Goal: Task Accomplishment & Management: Manage account settings

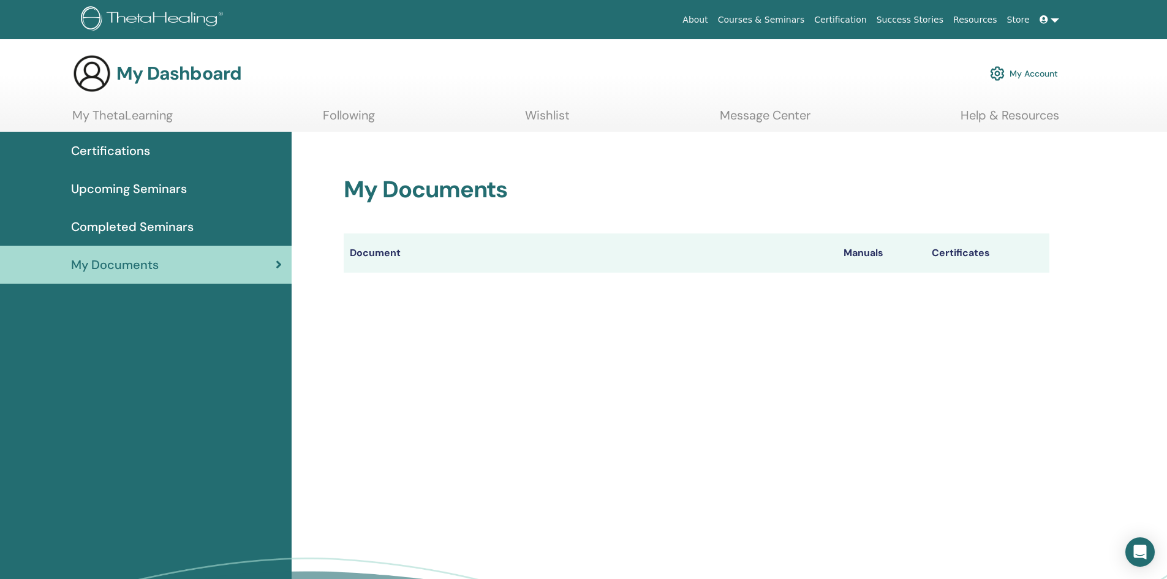
click at [1018, 70] on link "My Account" at bounding box center [1024, 73] width 68 height 27
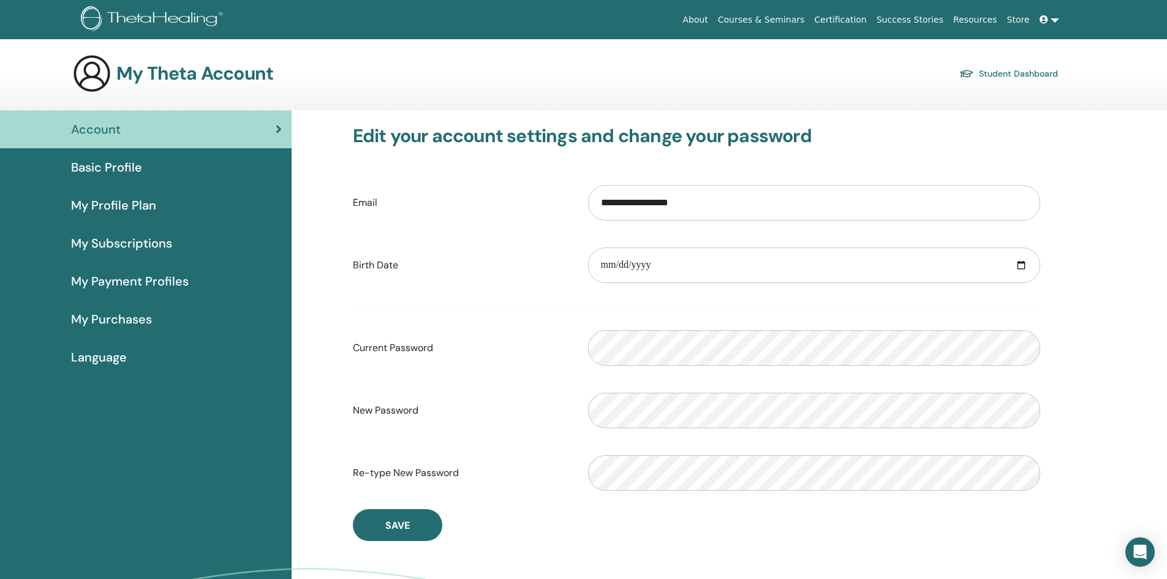
click at [107, 169] on span "Basic Profile" at bounding box center [106, 167] width 71 height 18
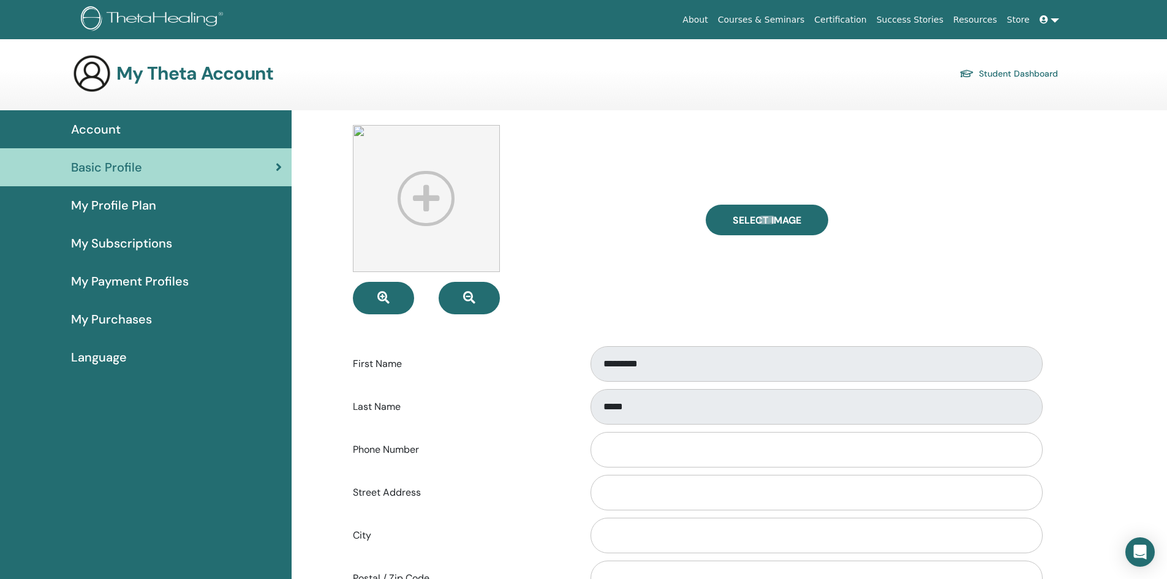
click at [99, 130] on span "Account" at bounding box center [96, 129] width 50 height 18
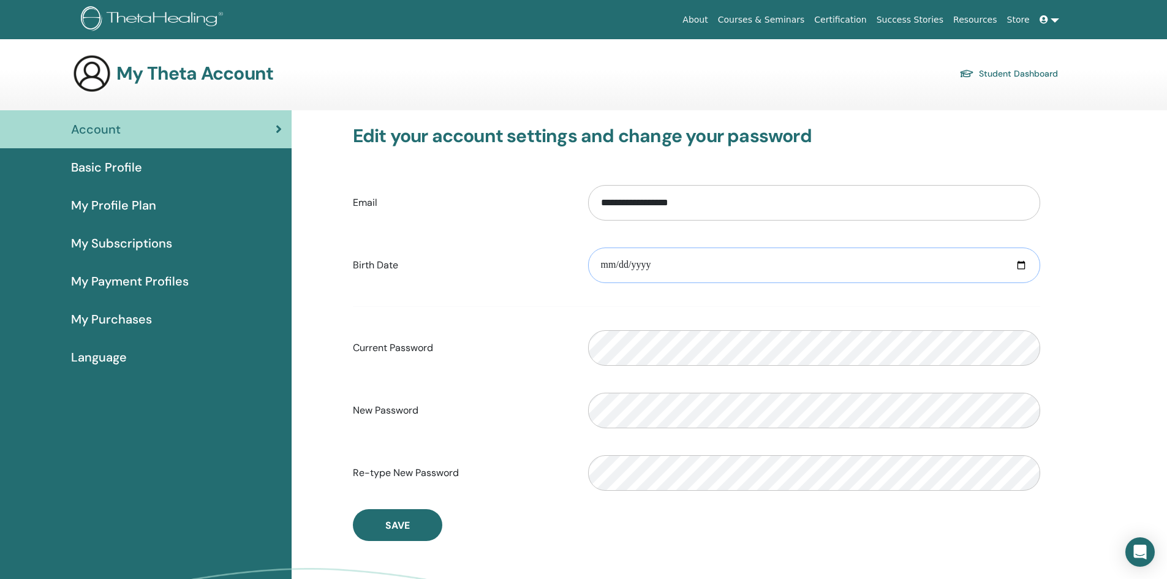
click at [1015, 265] on input "date" at bounding box center [814, 265] width 452 height 36
type input "**********"
click at [669, 268] on input "**********" at bounding box center [814, 265] width 452 height 36
type input "**********"
click at [495, 229] on form "**********" at bounding box center [696, 337] width 687 height 323
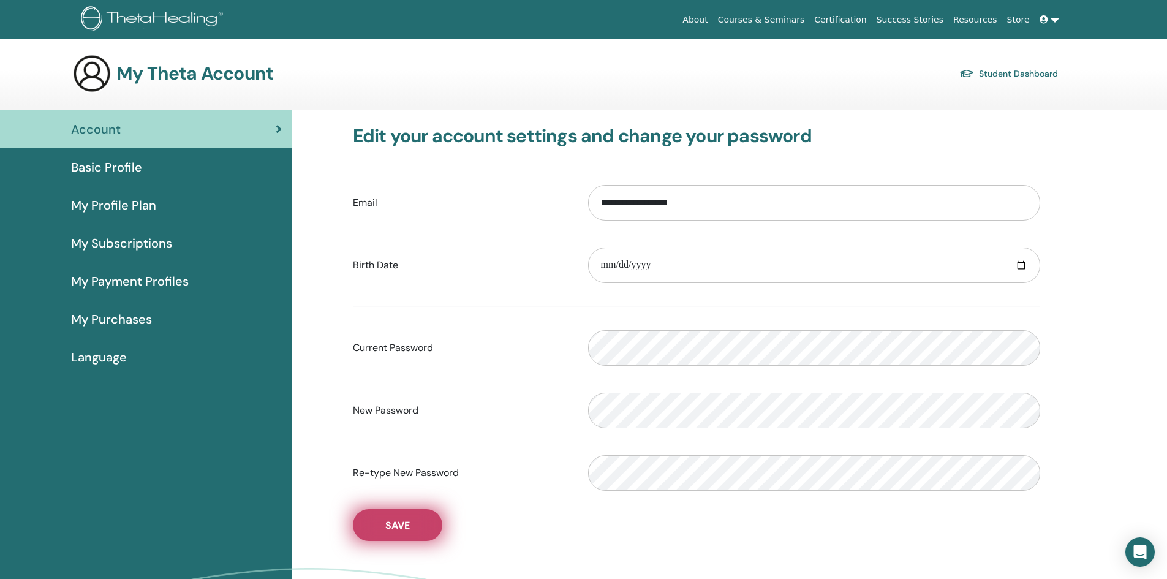
click at [393, 519] on span "Save" at bounding box center [397, 525] width 24 height 13
click at [115, 170] on span "Basic Profile" at bounding box center [106, 167] width 71 height 18
click at [100, 165] on span "Basic Profile" at bounding box center [106, 167] width 71 height 18
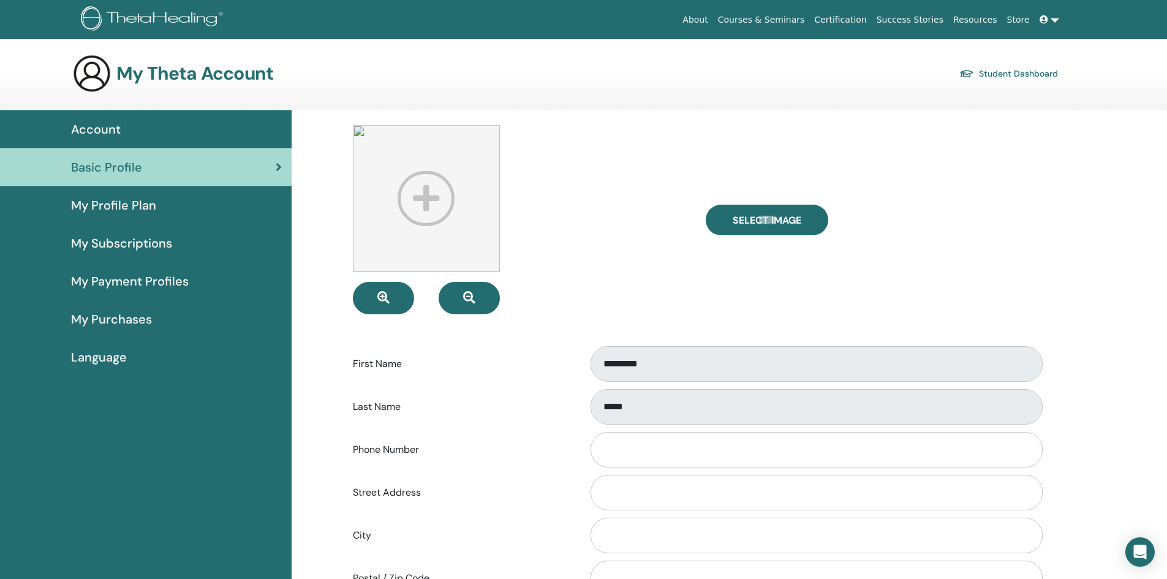
click at [864, 20] on link "Certification" at bounding box center [840, 20] width 62 height 23
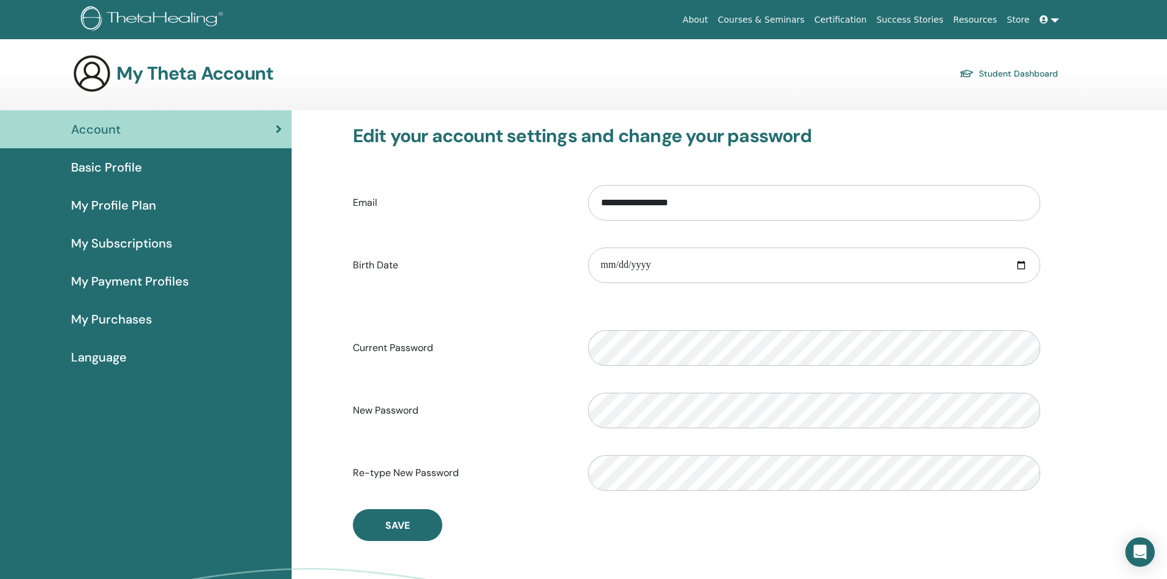
click at [136, 242] on span "My Subscriptions" at bounding box center [121, 243] width 101 height 18
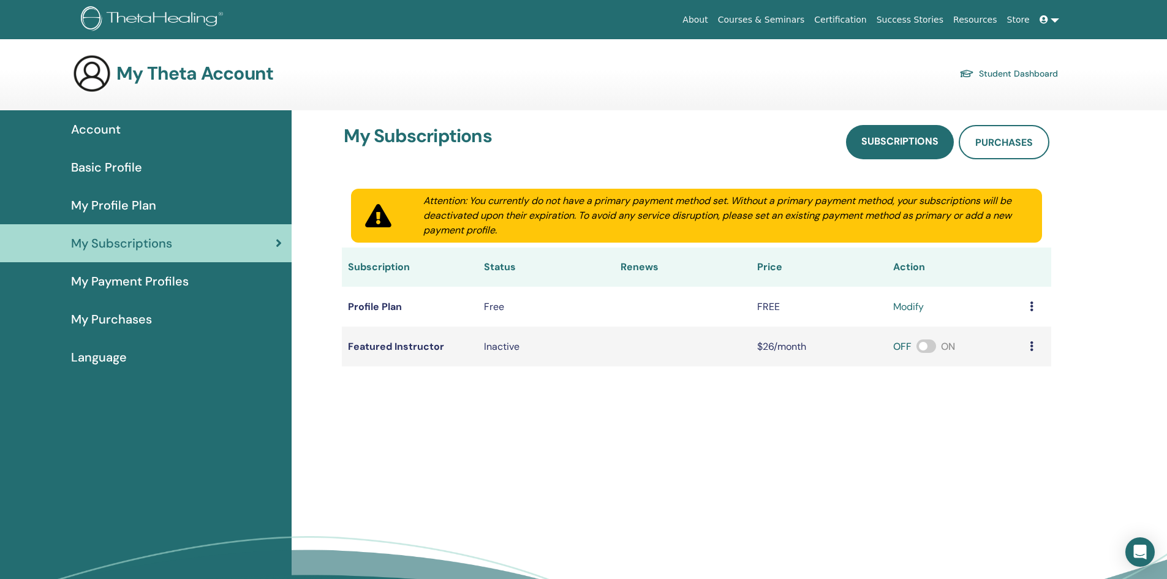
click at [99, 356] on span "Language" at bounding box center [99, 357] width 56 height 18
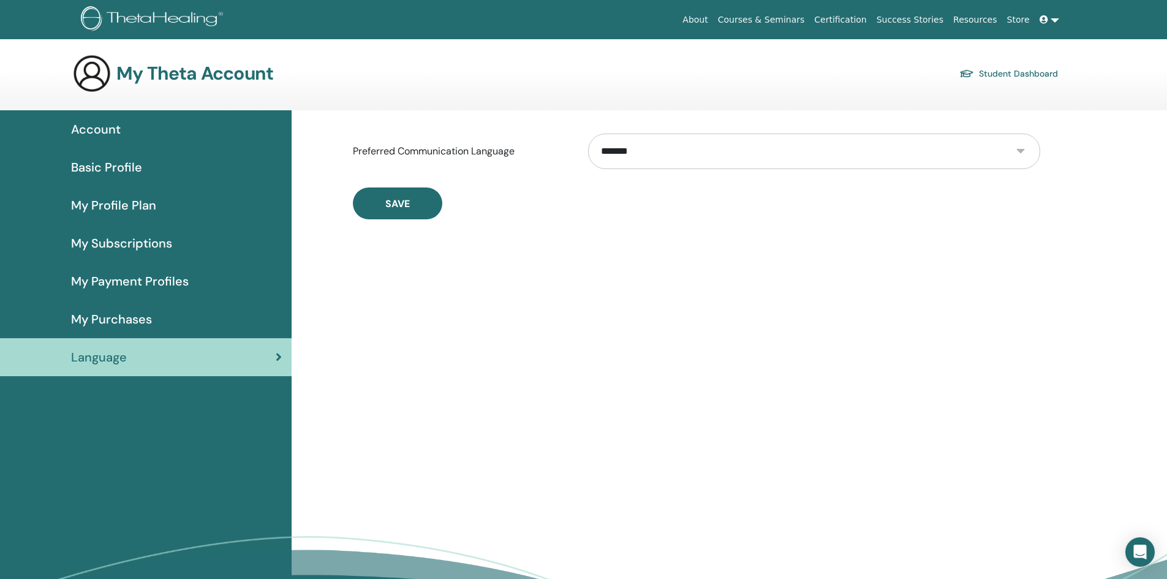
click at [88, 124] on span "Account" at bounding box center [96, 129] width 50 height 18
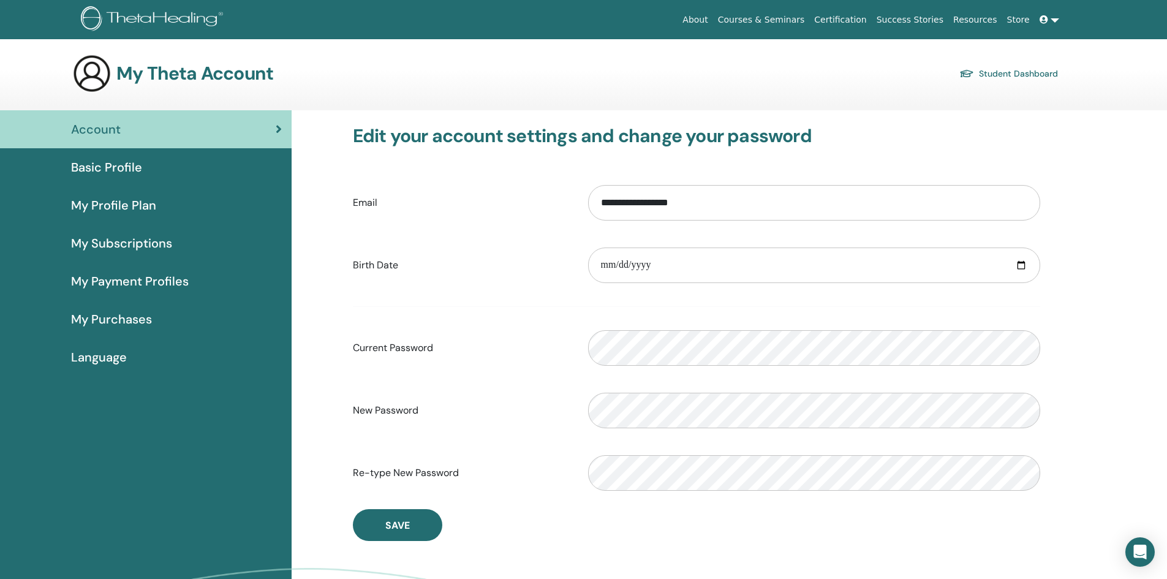
click at [99, 164] on span "Basic Profile" at bounding box center [106, 167] width 71 height 18
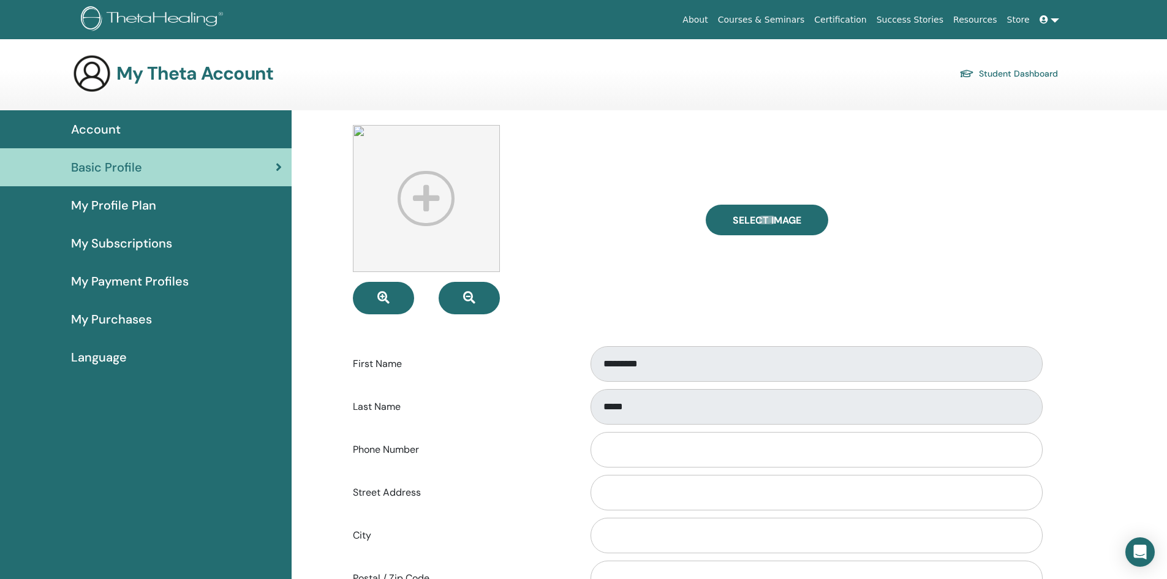
click at [1051, 18] on link at bounding box center [1048, 20] width 29 height 23
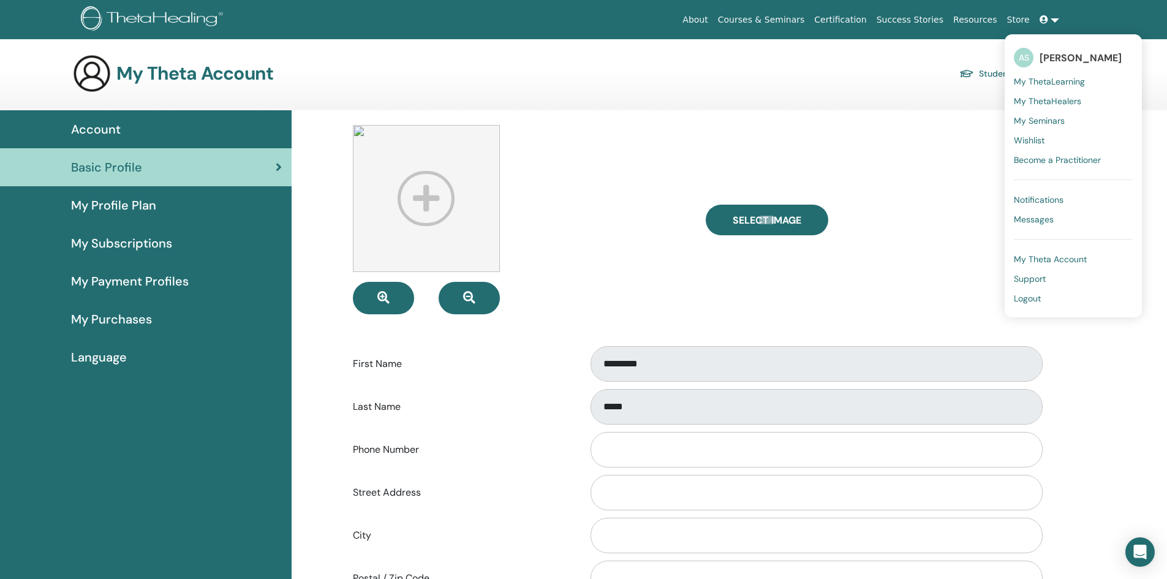
click at [960, 132] on div "Select Image" at bounding box center [872, 219] width 353 height 189
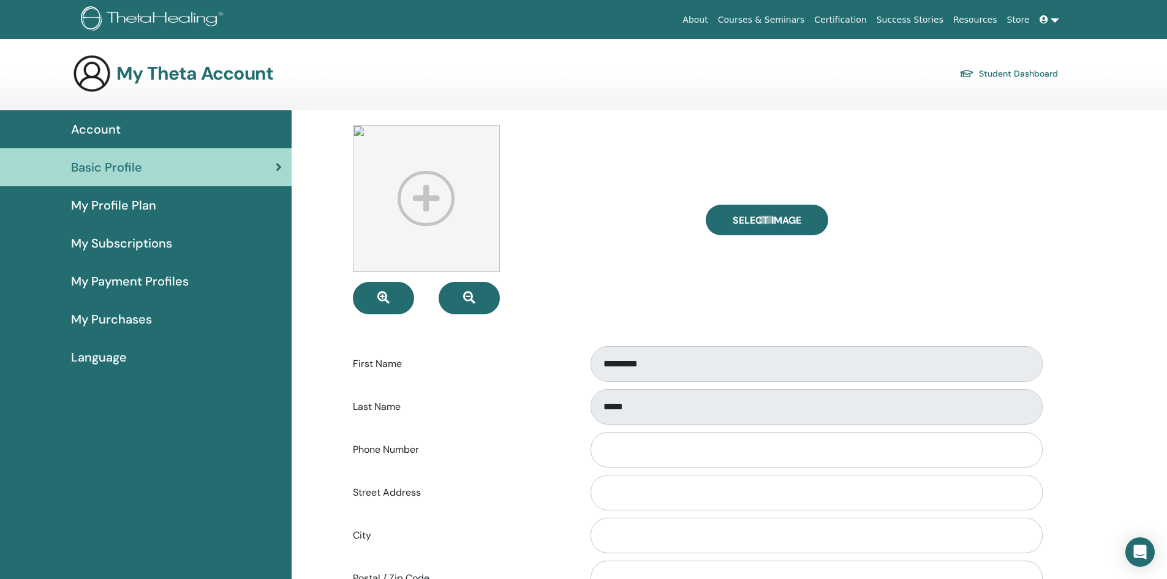
click at [991, 72] on link "Student Dashboard" at bounding box center [1008, 73] width 99 height 17
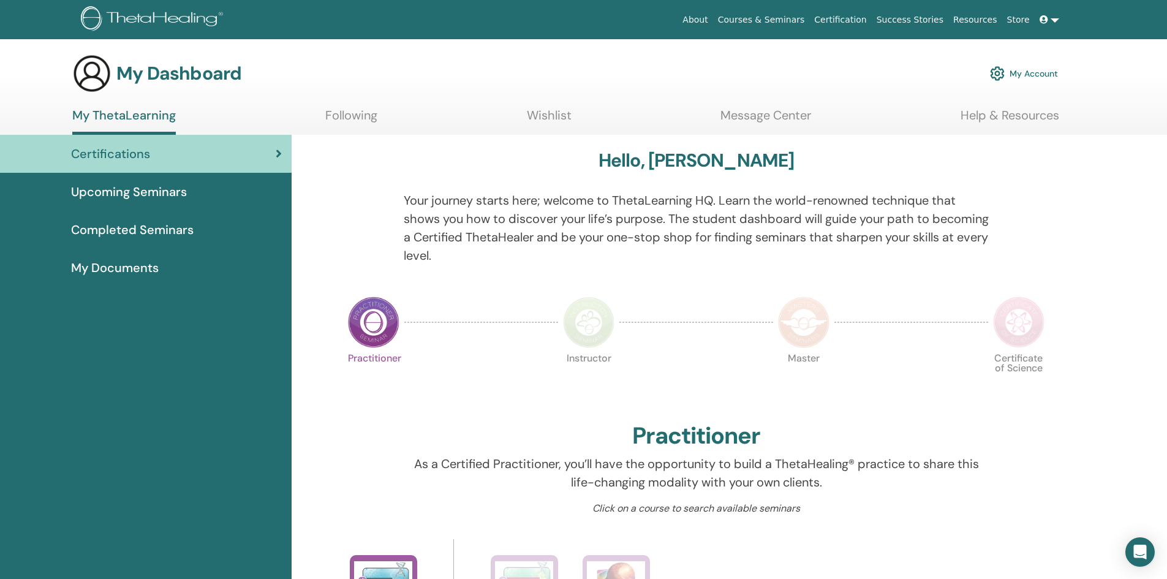
click at [121, 265] on span "My Documents" at bounding box center [115, 267] width 88 height 18
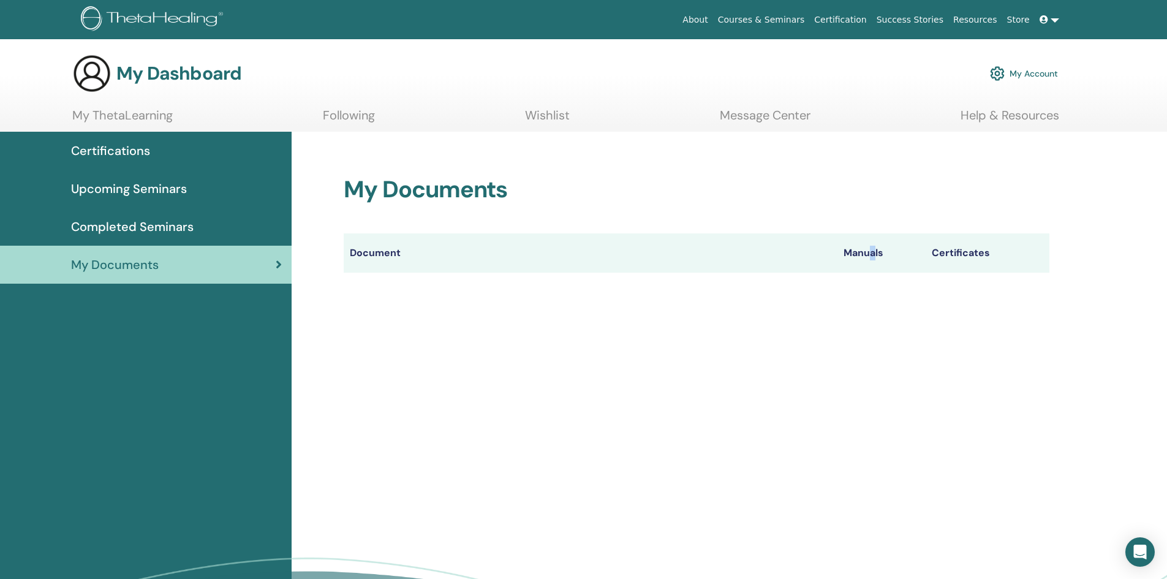
drag, startPoint x: 873, startPoint y: 250, endPoint x: 922, endPoint y: 251, distance: 49.6
click at [872, 250] on th "Manuals" at bounding box center [881, 252] width 88 height 39
drag, startPoint x: 1007, startPoint y: 245, endPoint x: 840, endPoint y: 273, distance: 170.2
click at [1002, 245] on th "Certificates" at bounding box center [987, 252] width 124 height 39
click at [702, 315] on div "My Documents Document Manuals Certificates" at bounding box center [729, 406] width 875 height 548
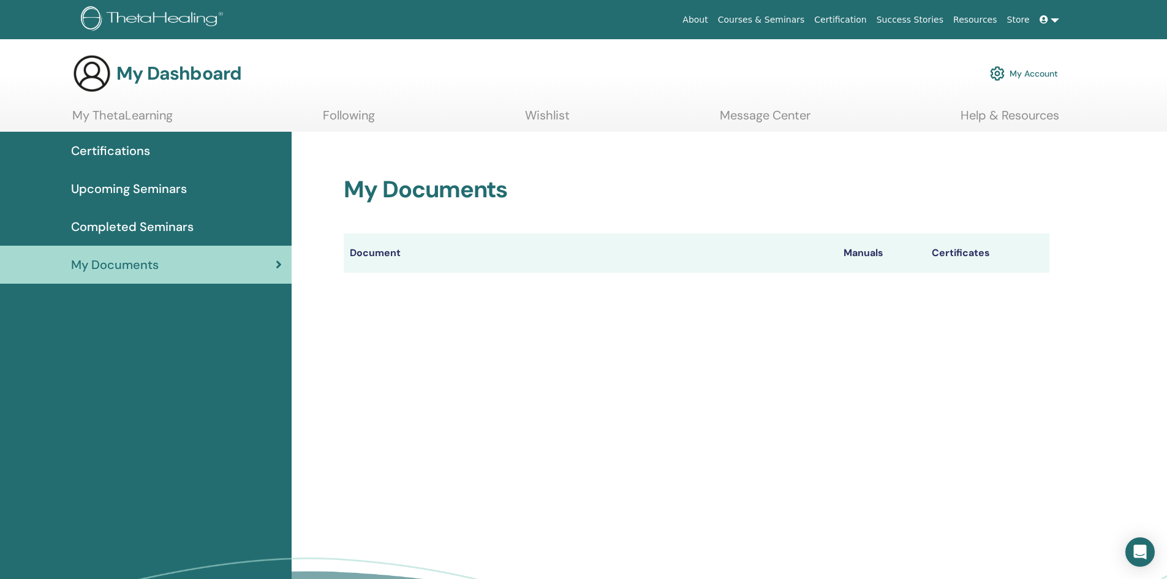
click at [124, 152] on span "Certifications" at bounding box center [110, 150] width 79 height 18
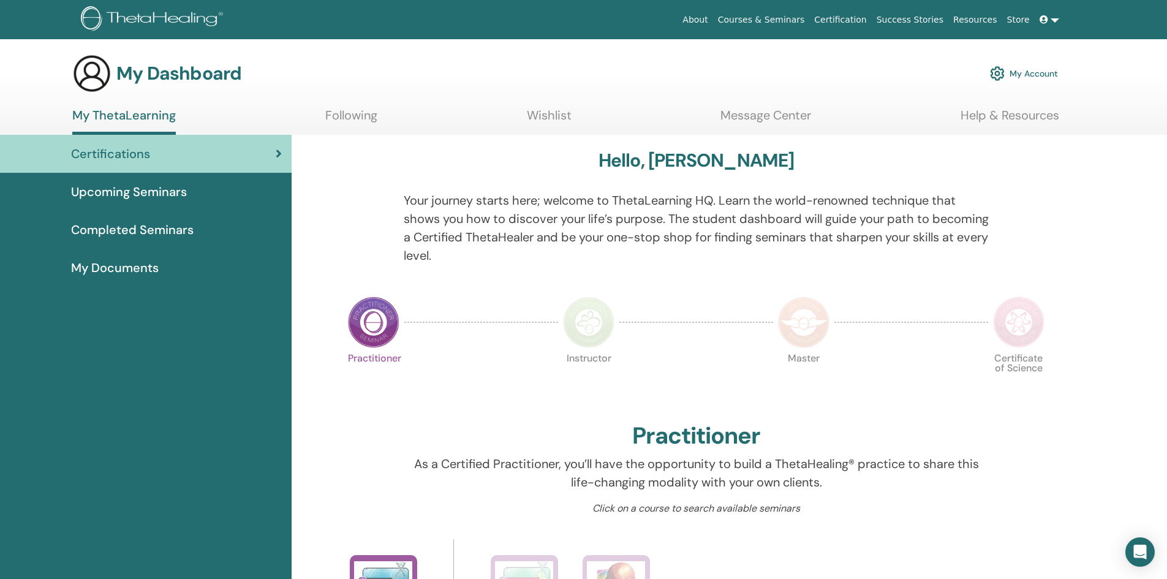
click at [1055, 24] on link at bounding box center [1048, 20] width 29 height 23
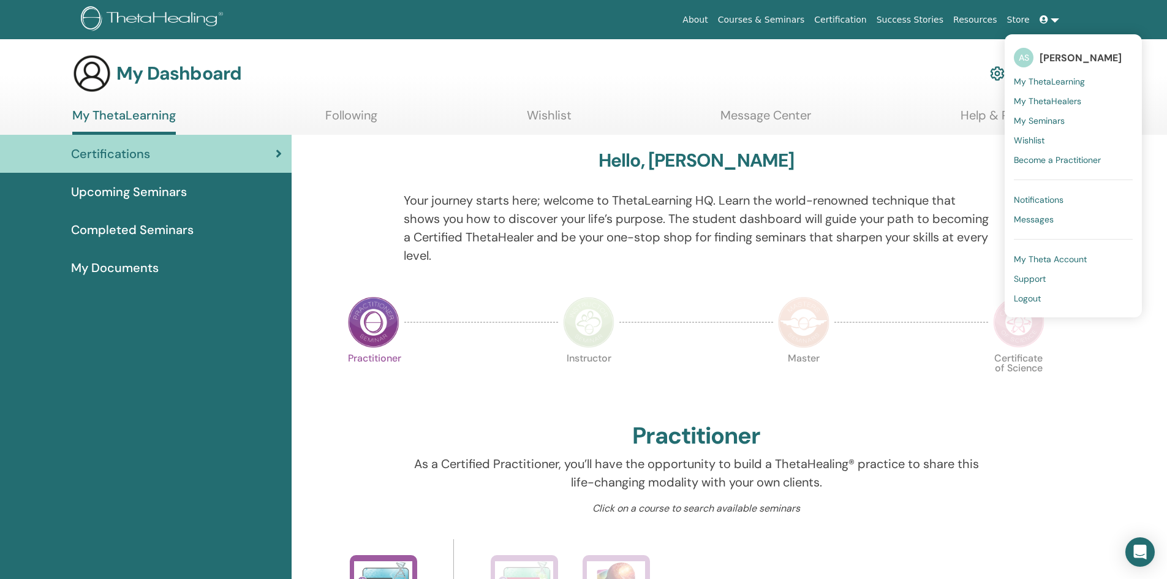
click at [1028, 296] on span "Logout" at bounding box center [1027, 298] width 27 height 11
